Goal: Ask a question

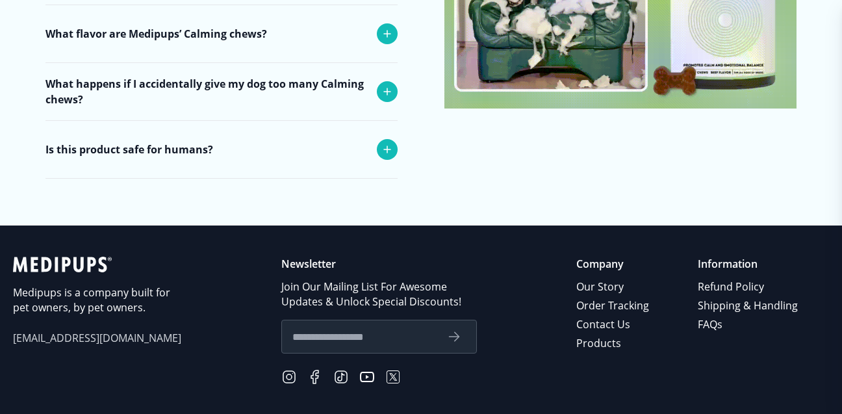
scroll to position [5517, 0]
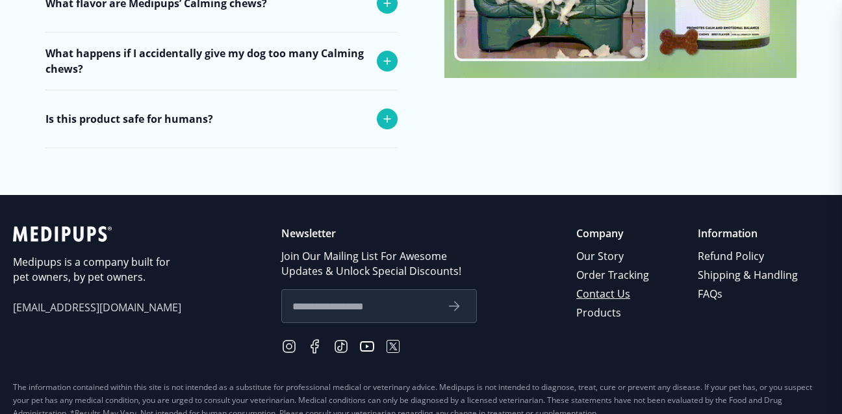
click at [616, 285] on link "Contact Us" at bounding box center [613, 294] width 75 height 19
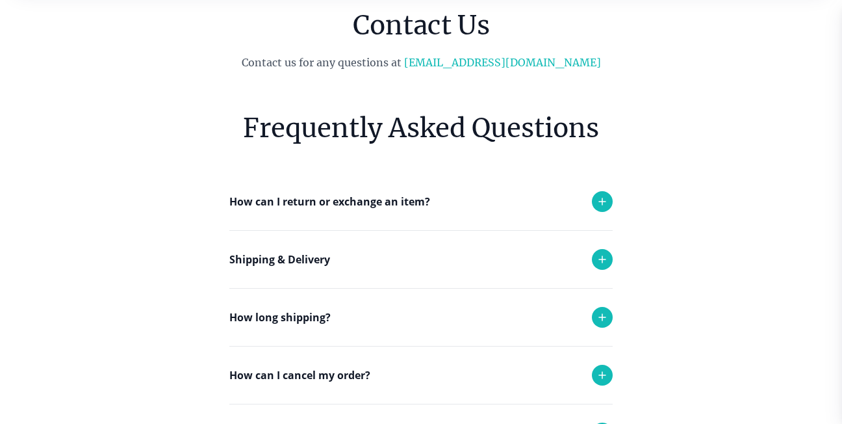
scroll to position [152, 0]
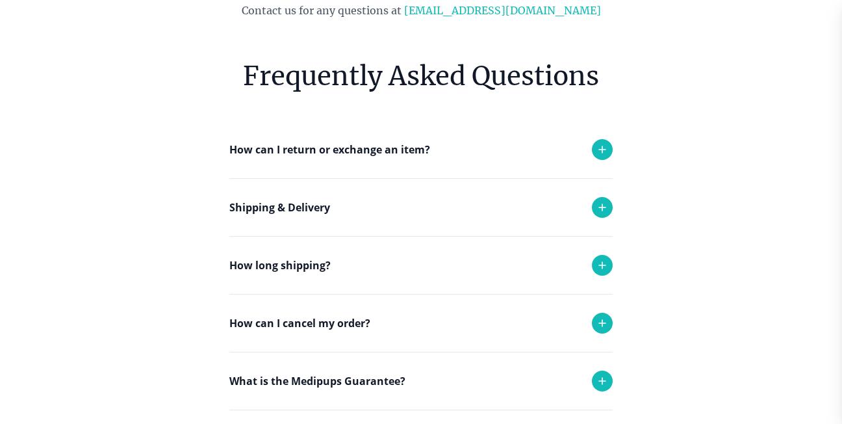
click at [300, 265] on p "How long shipping?" at bounding box center [279, 265] width 101 height 16
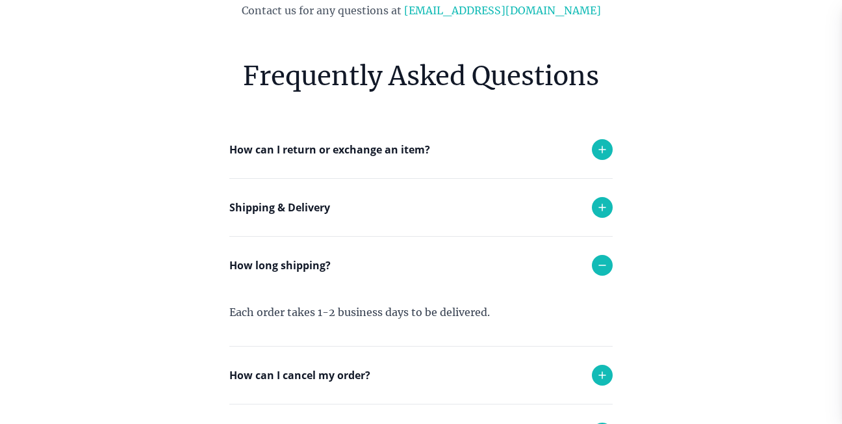
click at [294, 205] on p "Shipping & Delivery" at bounding box center [279, 208] width 101 height 16
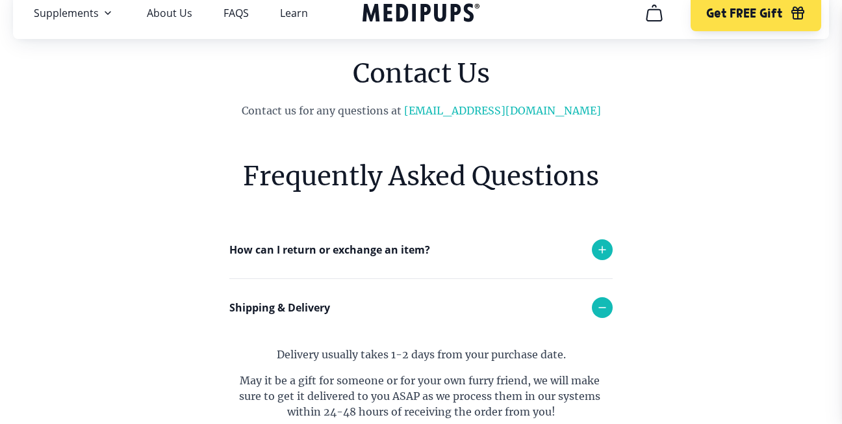
scroll to position [21, 0]
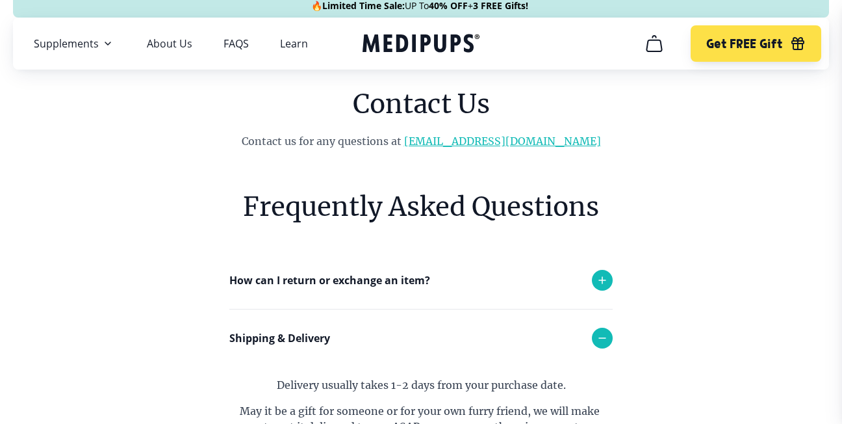
click at [498, 142] on link "[EMAIL_ADDRESS][DOMAIN_NAME]" at bounding box center [502, 141] width 197 height 13
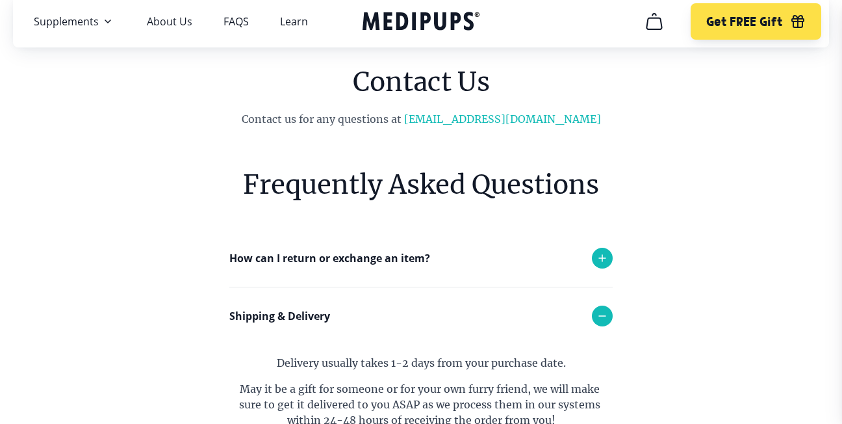
scroll to position [45, 0]
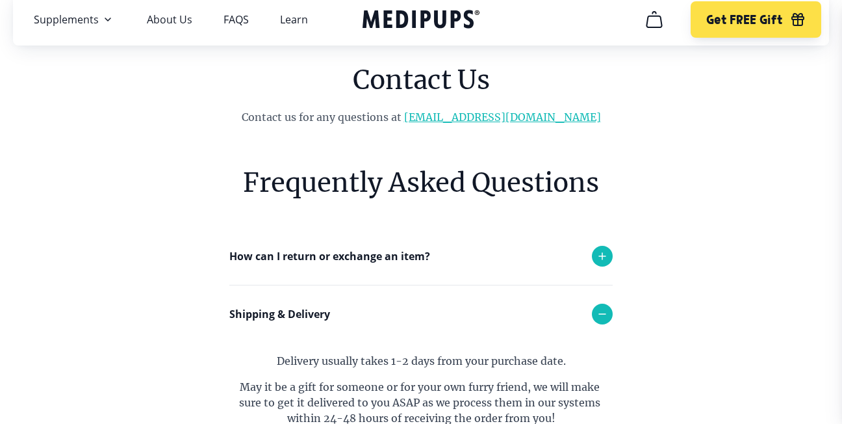
click at [556, 119] on link "[EMAIL_ADDRESS][DOMAIN_NAME]" at bounding box center [502, 116] width 197 height 13
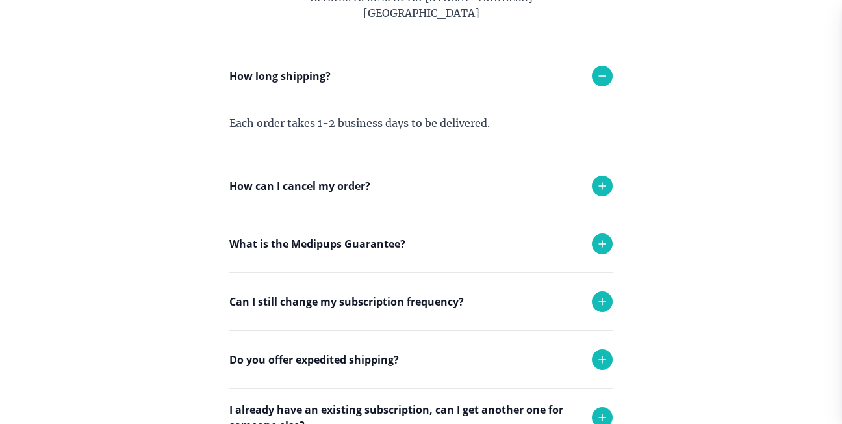
scroll to position [560, 0]
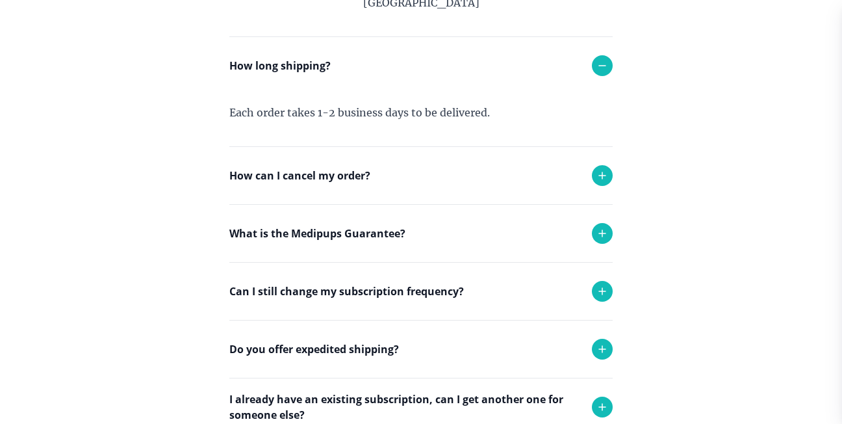
click at [314, 174] on p "How can I cancel my order?" at bounding box center [299, 176] width 141 height 16
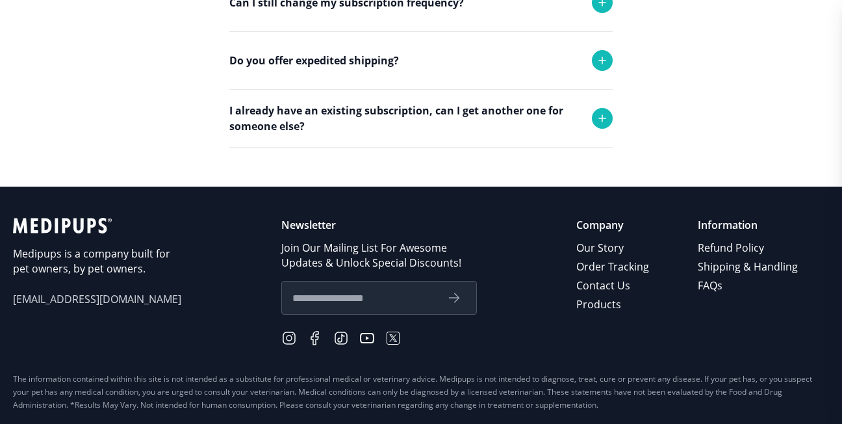
scroll to position [987, 0]
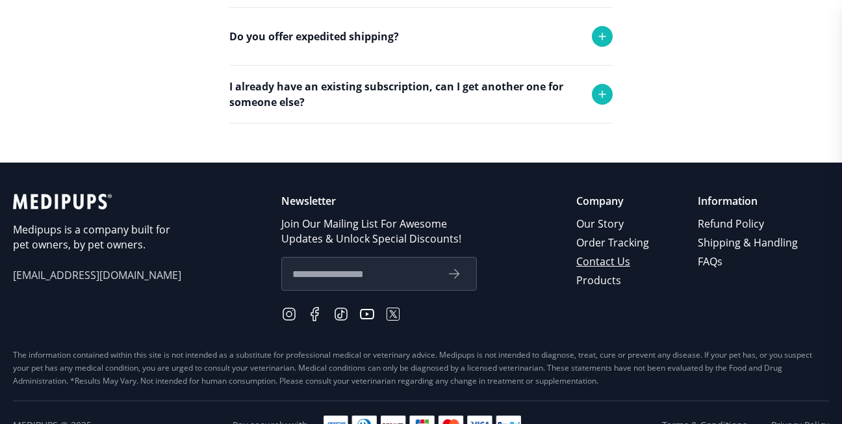
click at [624, 264] on link "Contact Us" at bounding box center [613, 261] width 75 height 19
